Goal: Task Accomplishment & Management: Manage account settings

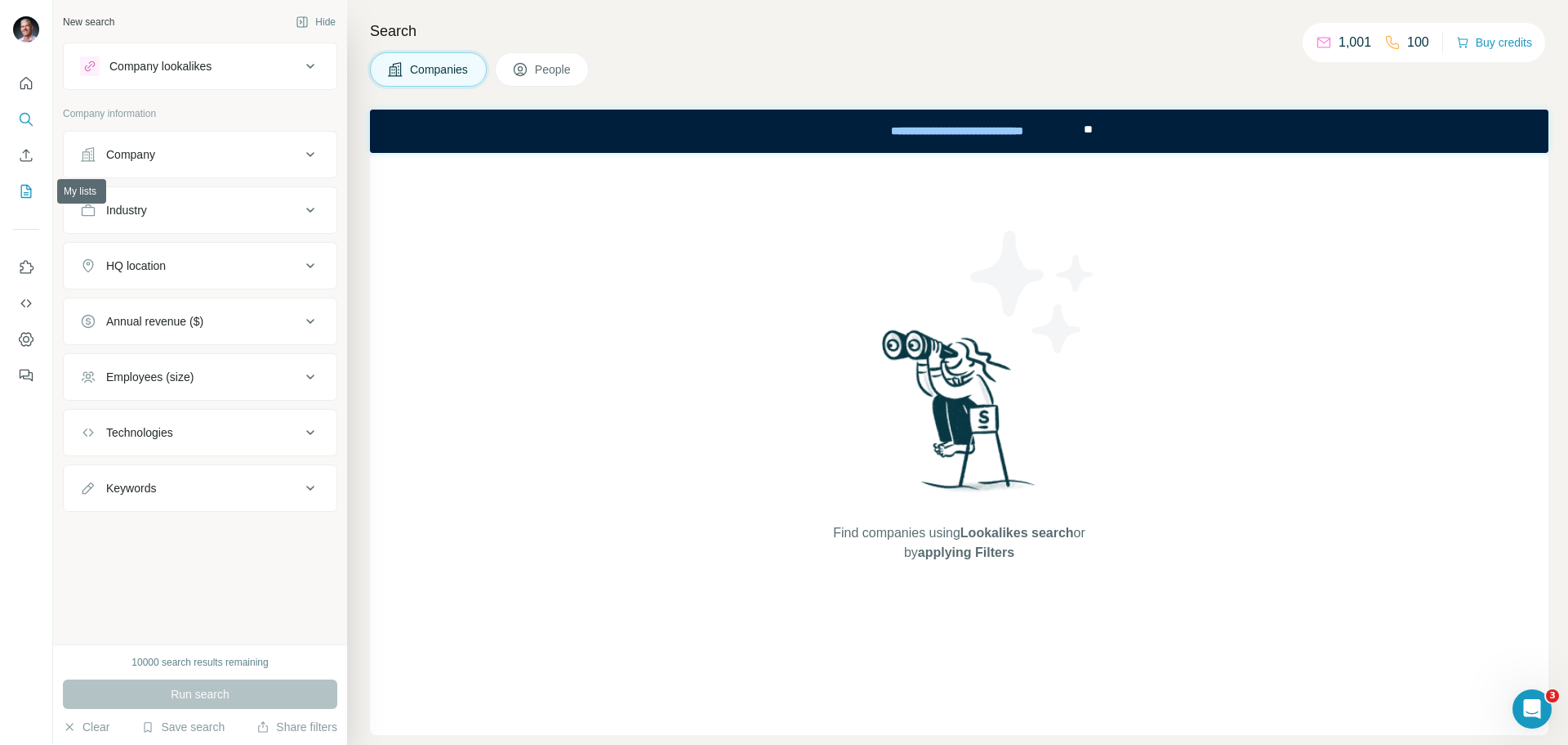
click at [28, 191] on icon "My lists" at bounding box center [26, 191] width 16 height 16
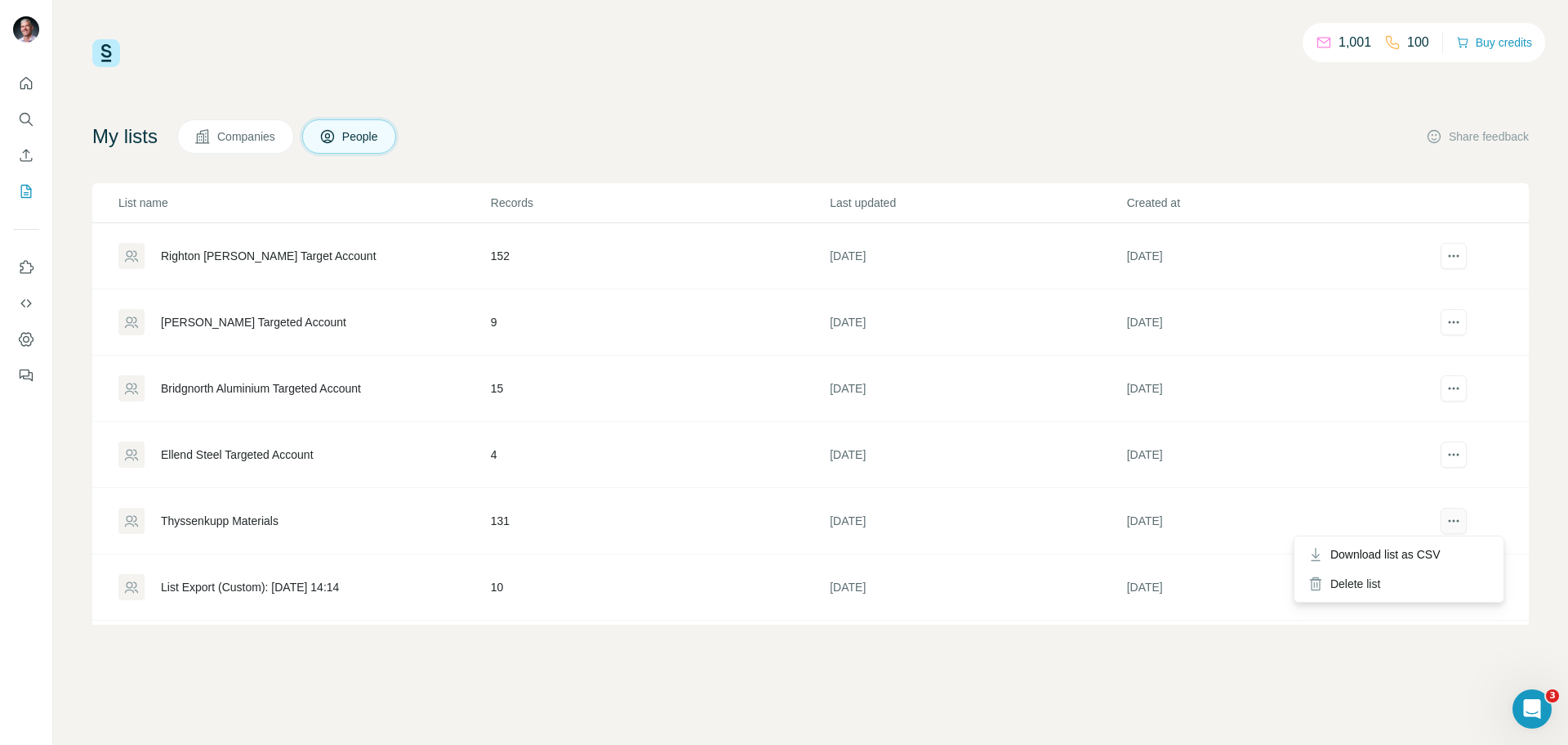
click at [1446, 528] on icon "actions" at bounding box center [1454, 520] width 16 height 16
click at [1362, 586] on div "Delete list" at bounding box center [1399, 583] width 202 height 29
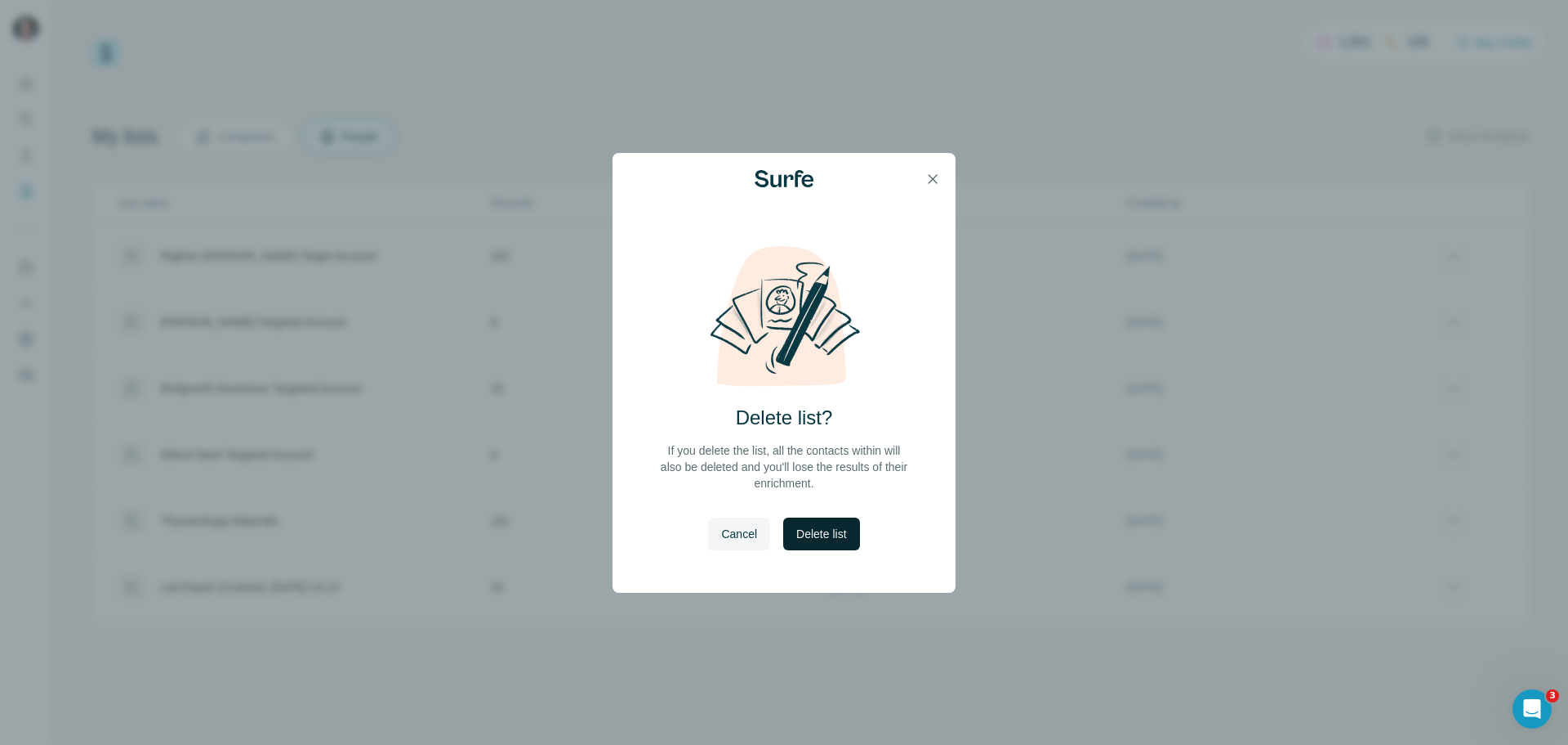
click at [820, 529] on span "Delete list" at bounding box center [822, 534] width 50 height 16
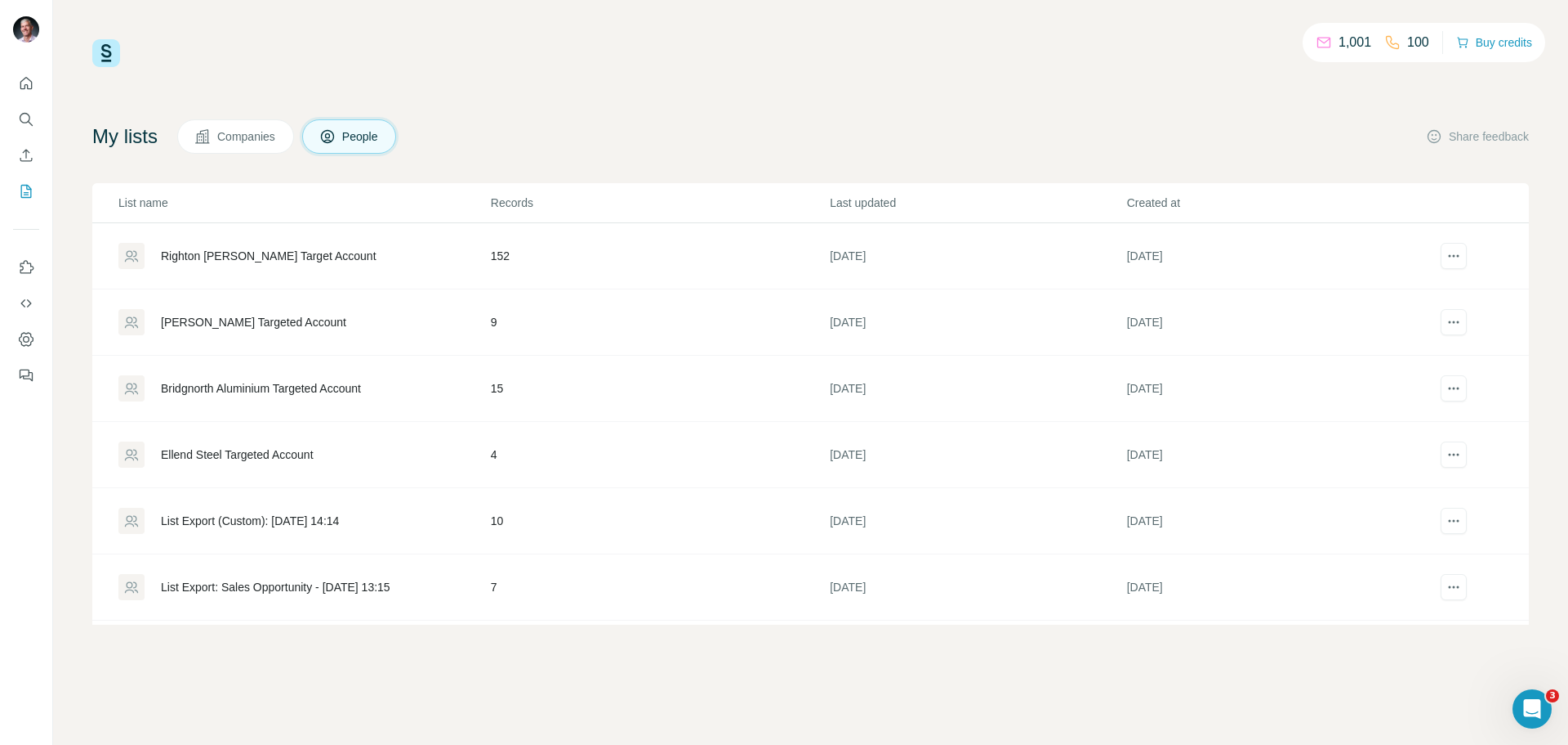
click at [319, 255] on div "Righton [PERSON_NAME] Target Account" at bounding box center [268, 256] width 216 height 16
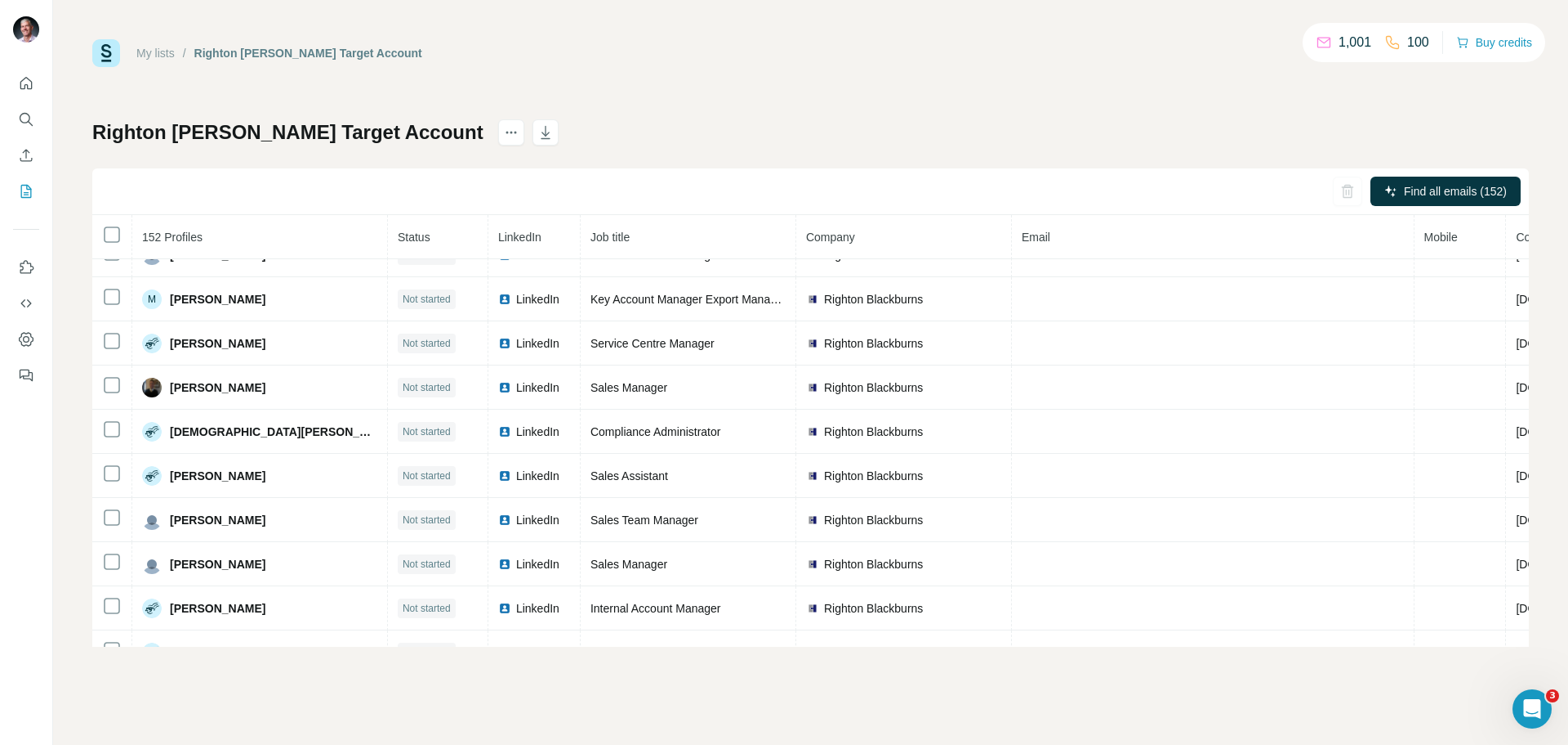
scroll to position [4035, 0]
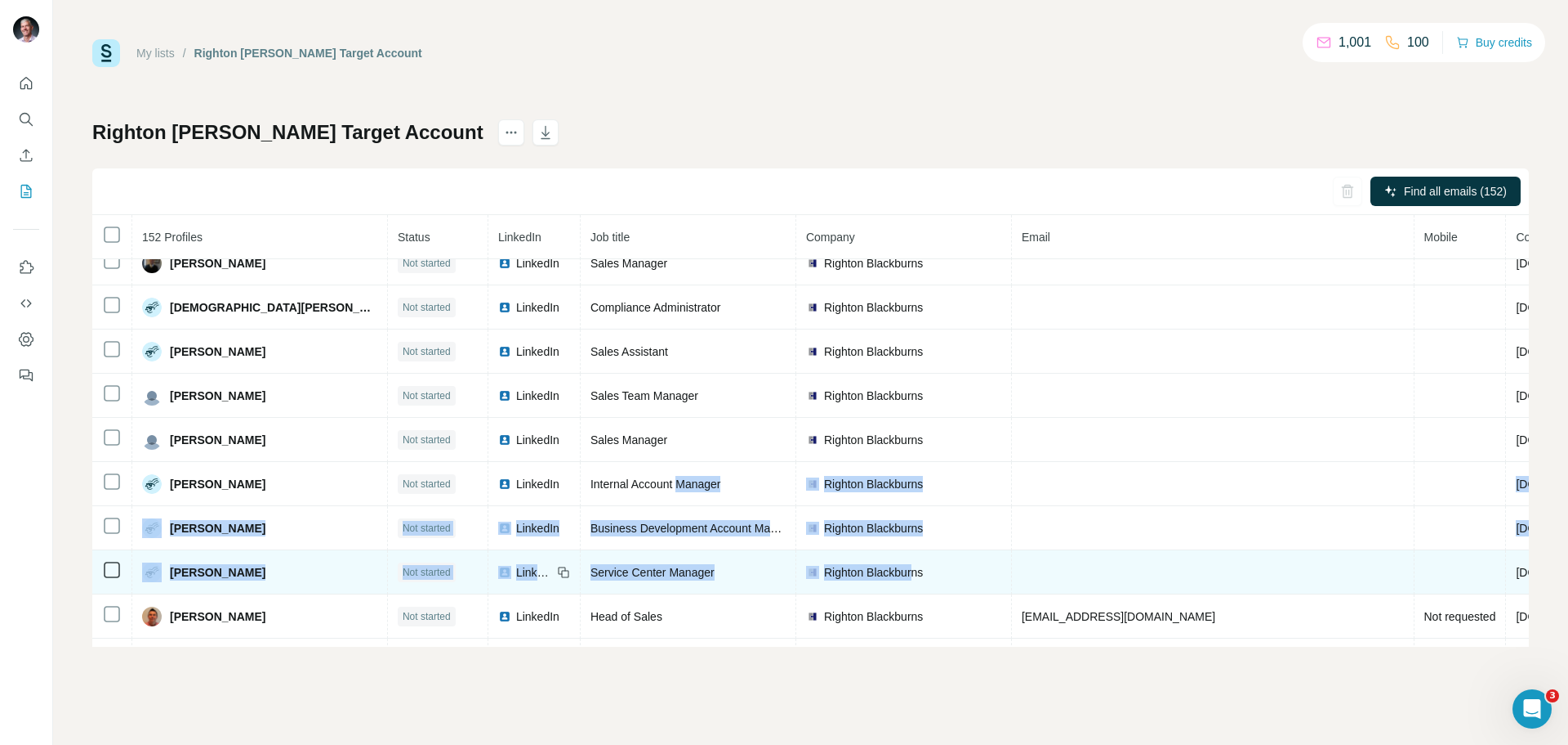
drag, startPoint x: 579, startPoint y: 495, endPoint x: 808, endPoint y: 553, distance: 236.2
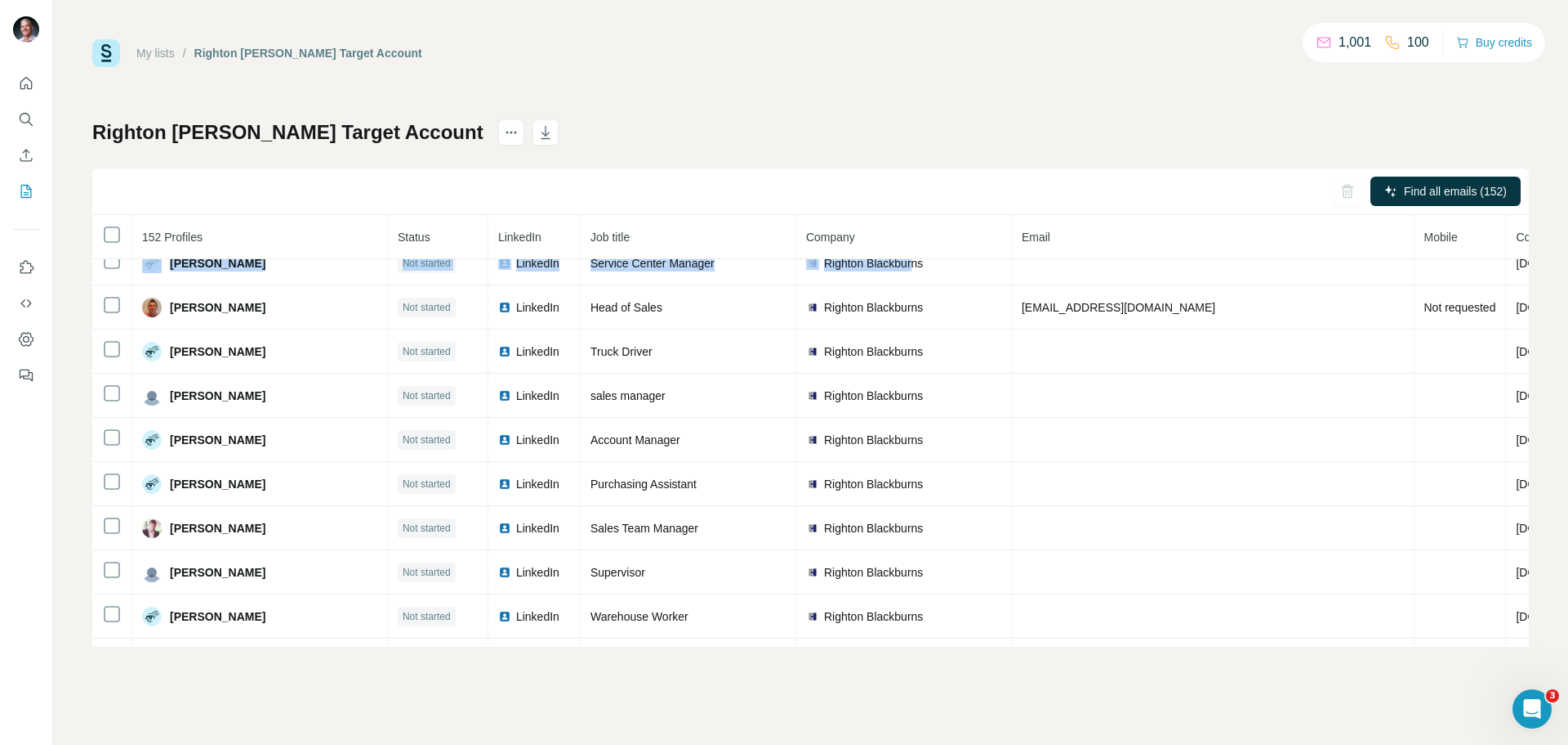
scroll to position [4476, 0]
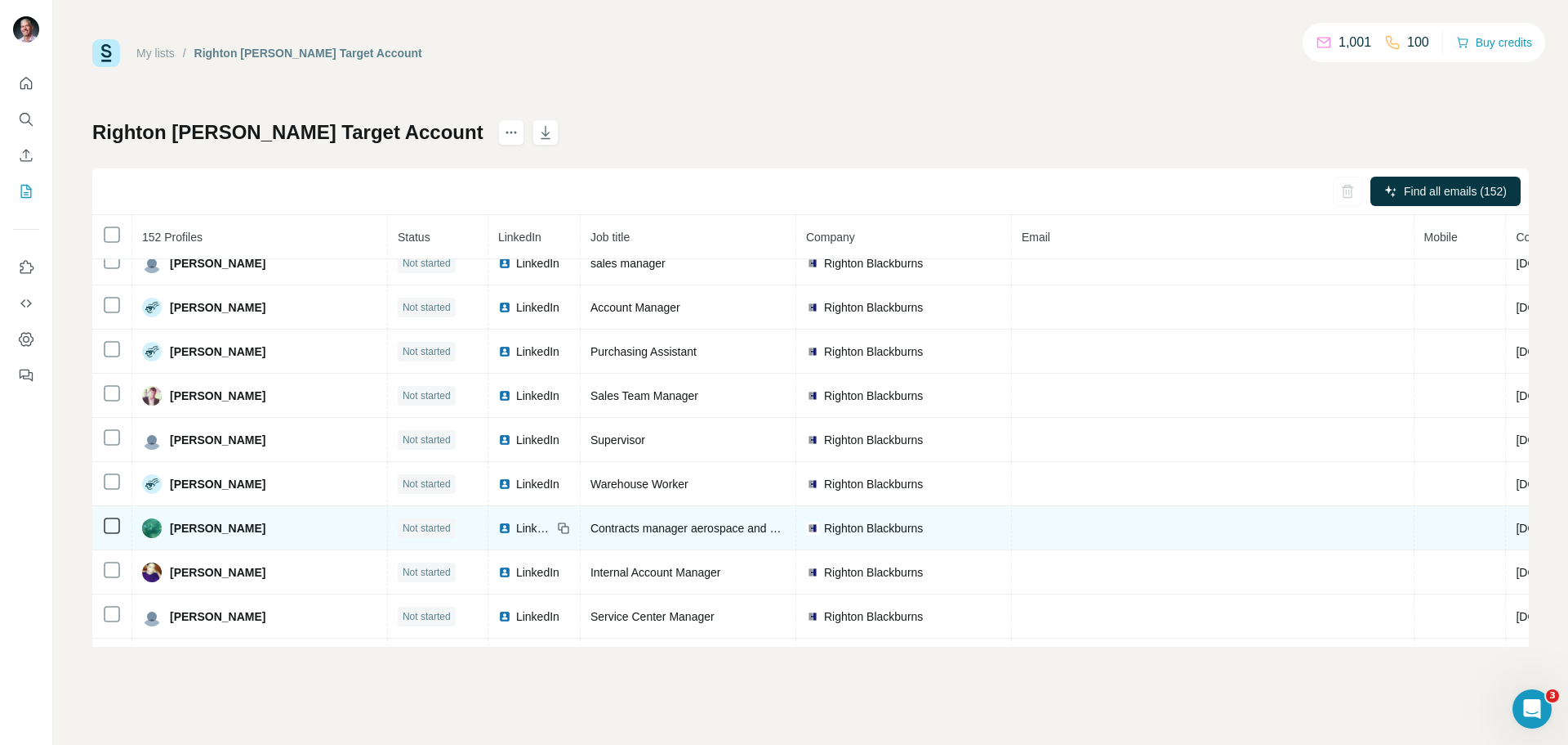
click at [516, 522] on span "LinkedIn" at bounding box center [534, 527] width 36 height 16
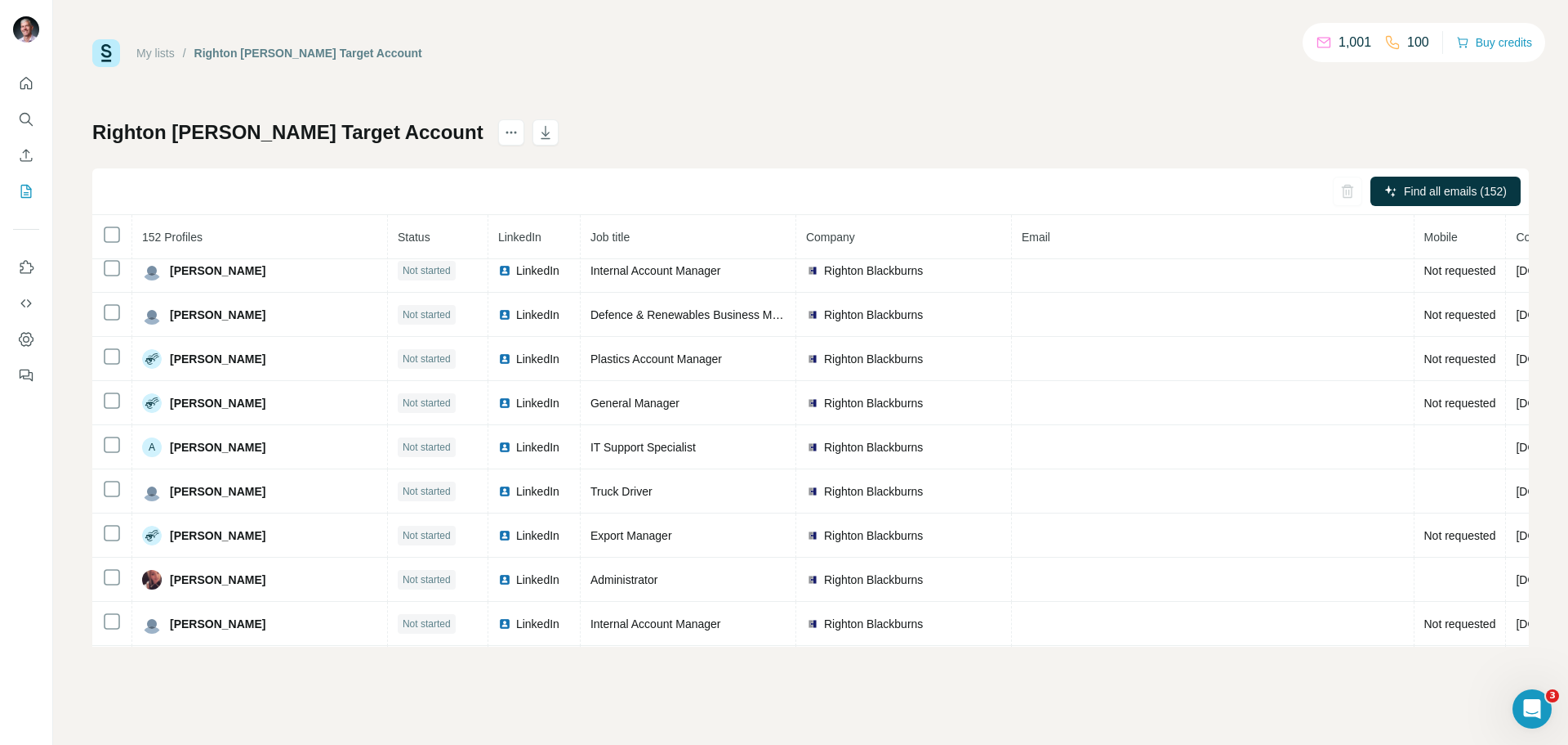
scroll to position [0, 0]
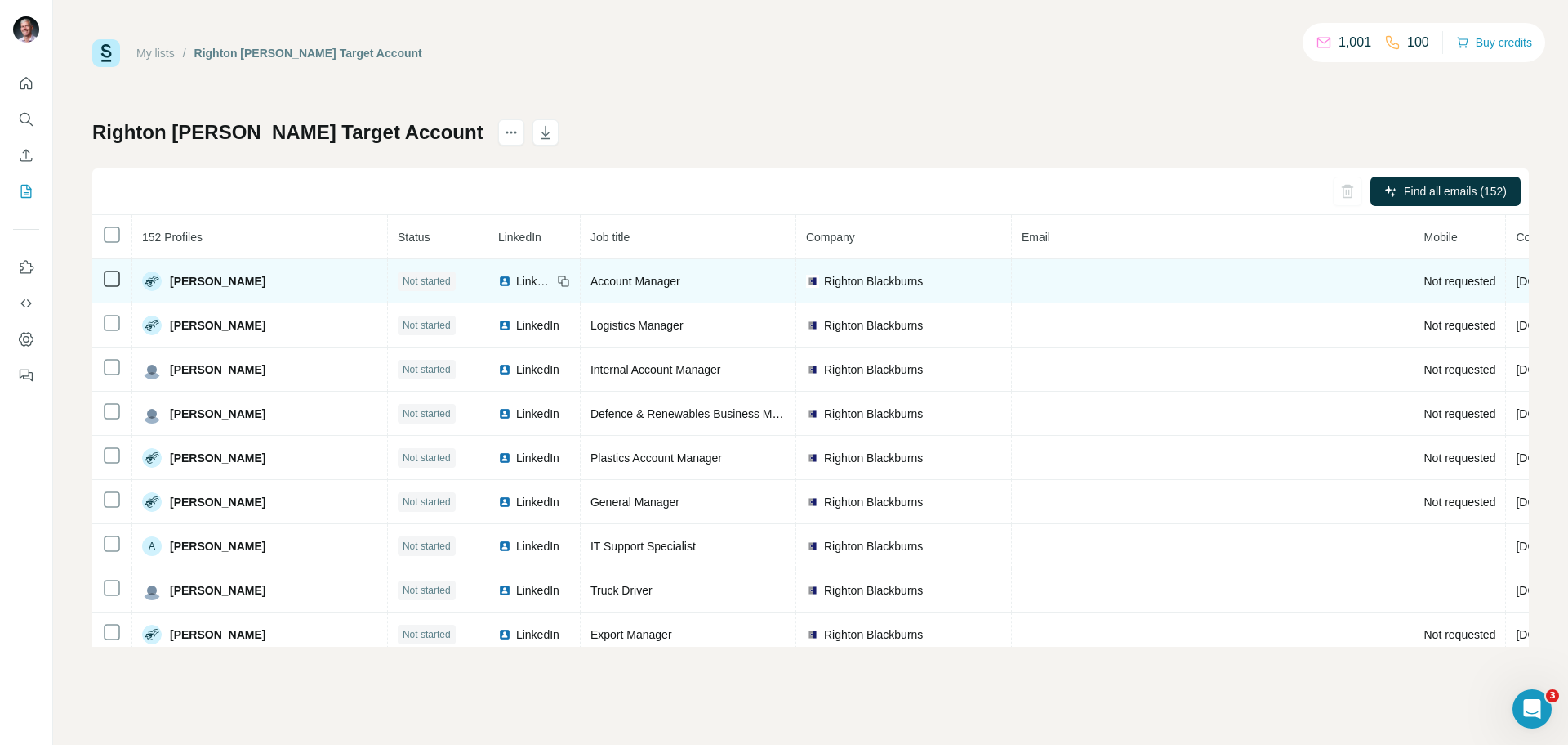
click at [516, 280] on span "LinkedIn" at bounding box center [534, 281] width 36 height 16
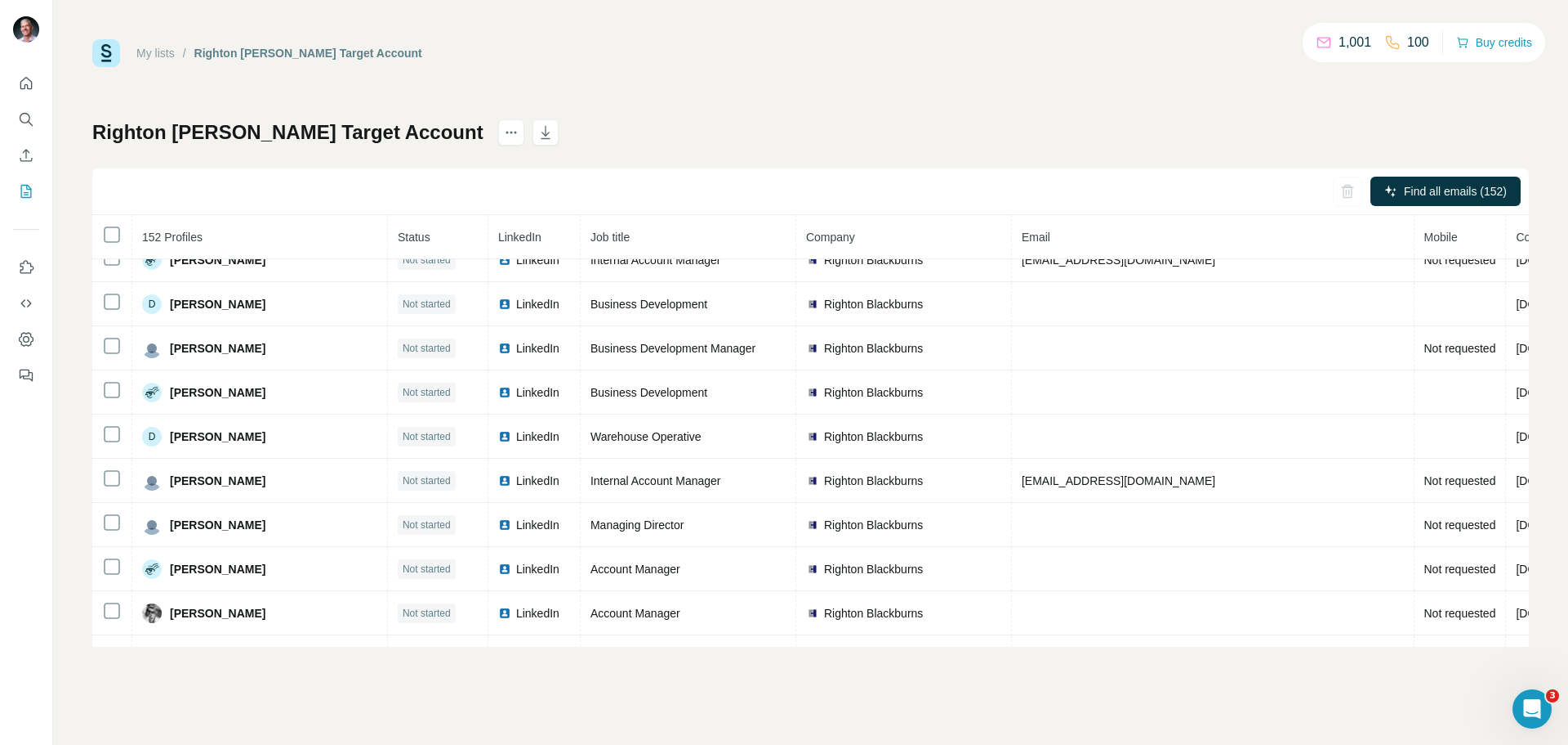
scroll to position [993, 0]
click at [538, 131] on icon "button" at bounding box center [546, 132] width 16 height 16
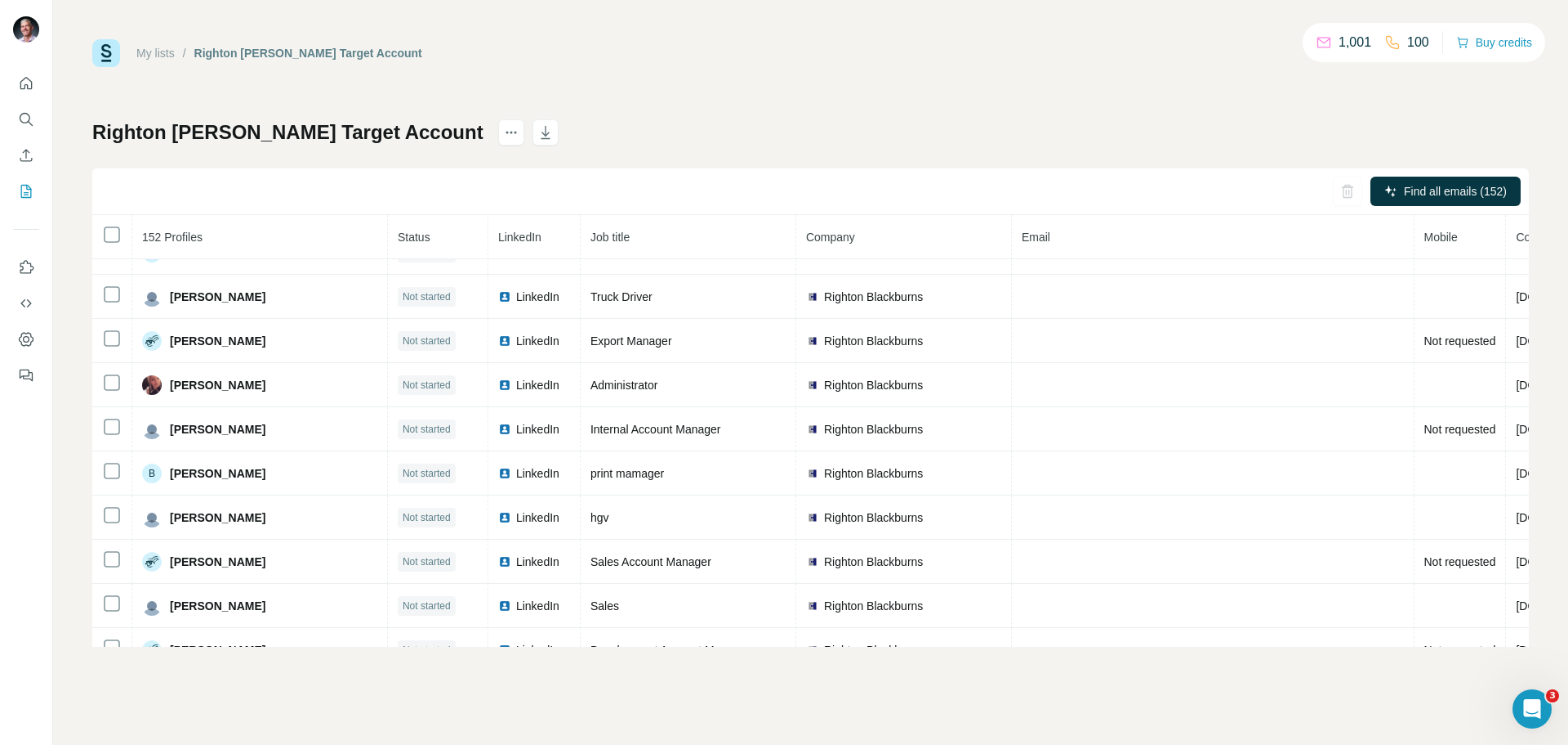
scroll to position [0, 0]
